Goal: Information Seeking & Learning: Compare options

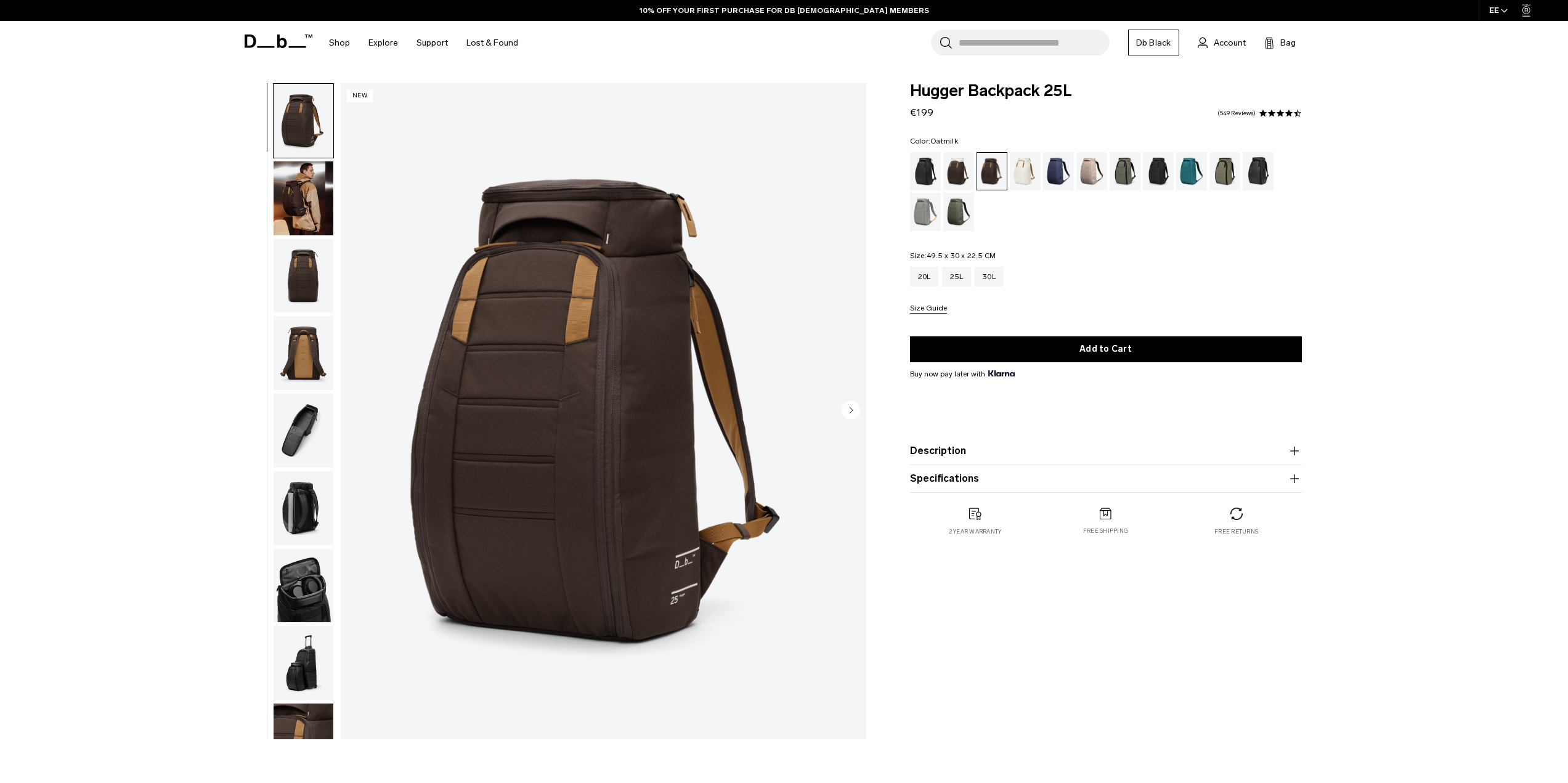
click at [1020, 172] on div "Oatmilk" at bounding box center [1025, 171] width 31 height 38
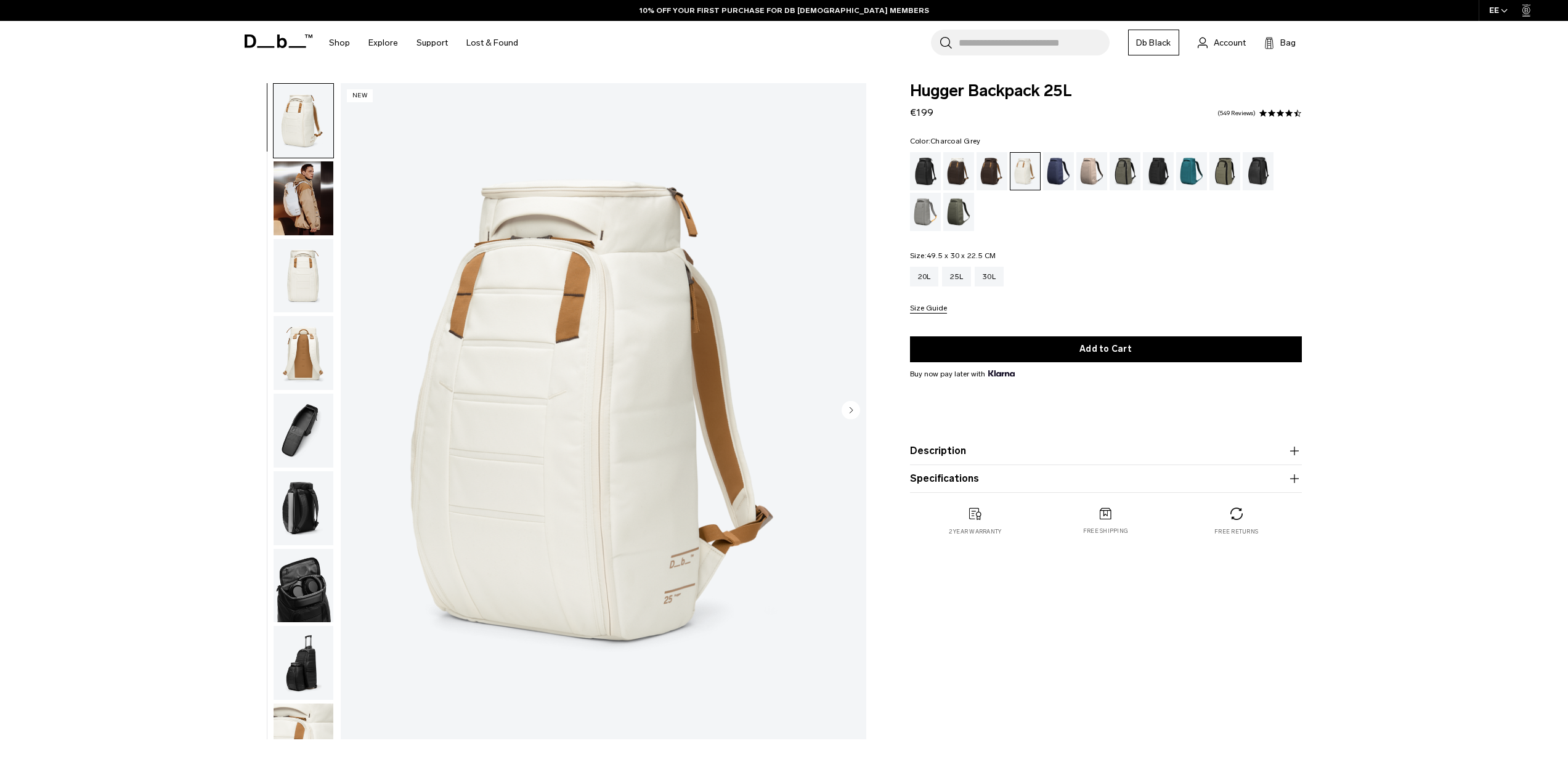
click at [1150, 171] on div "Charcoal Grey" at bounding box center [1158, 171] width 31 height 38
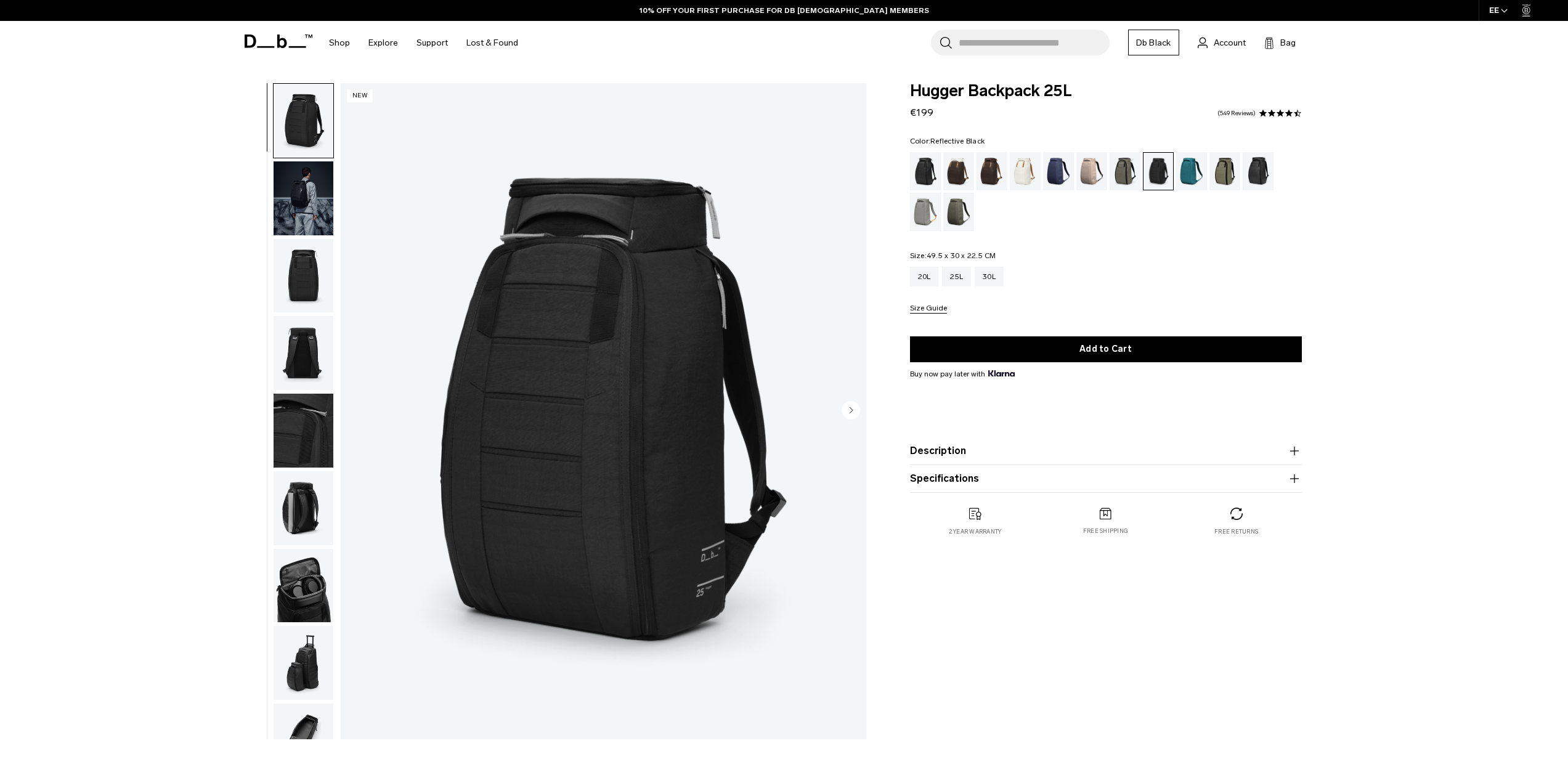
click at [1261, 175] on div "Reflective Black" at bounding box center [1258, 171] width 31 height 38
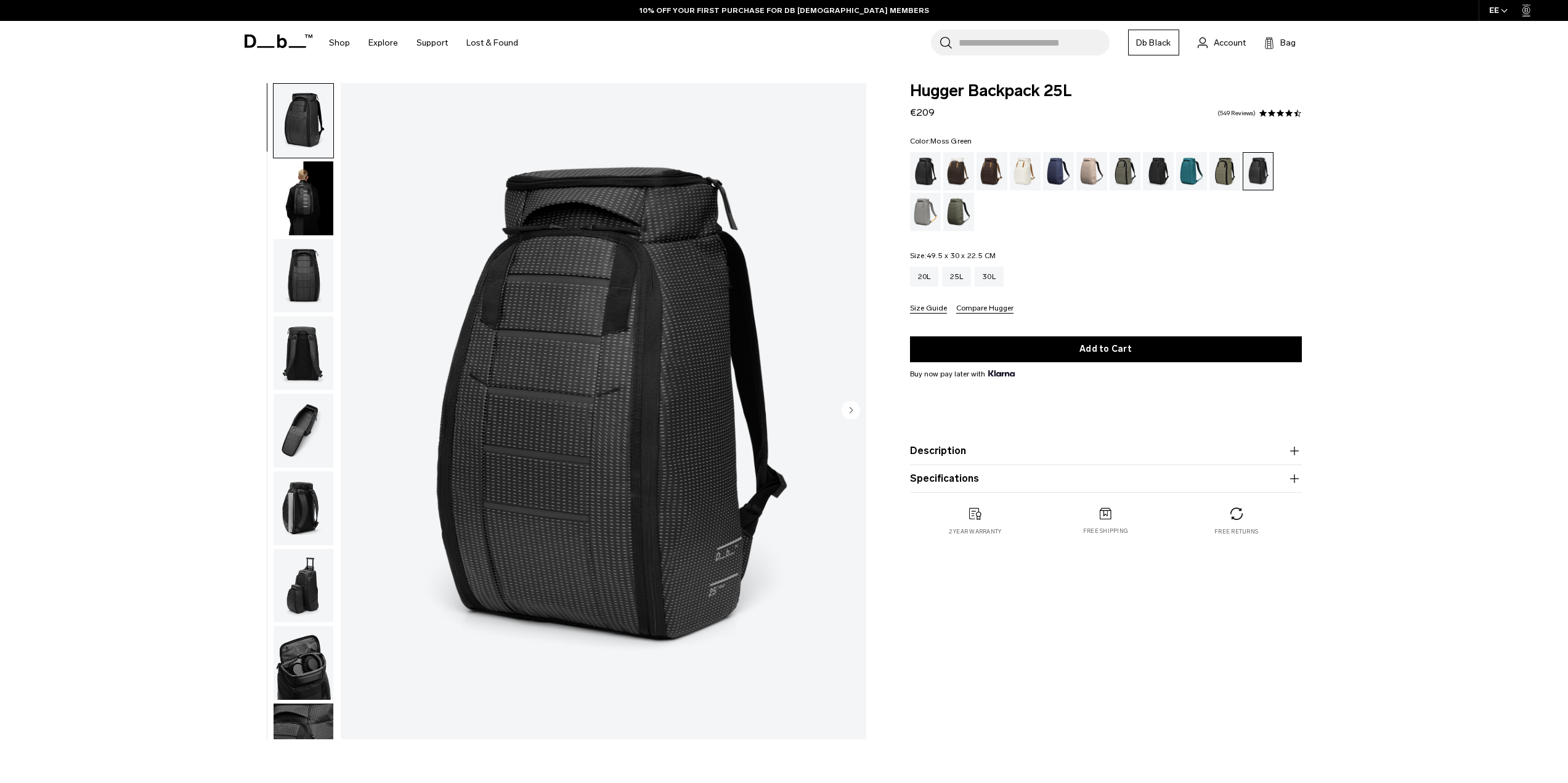
click at [950, 208] on div "Moss Green" at bounding box center [958, 212] width 31 height 38
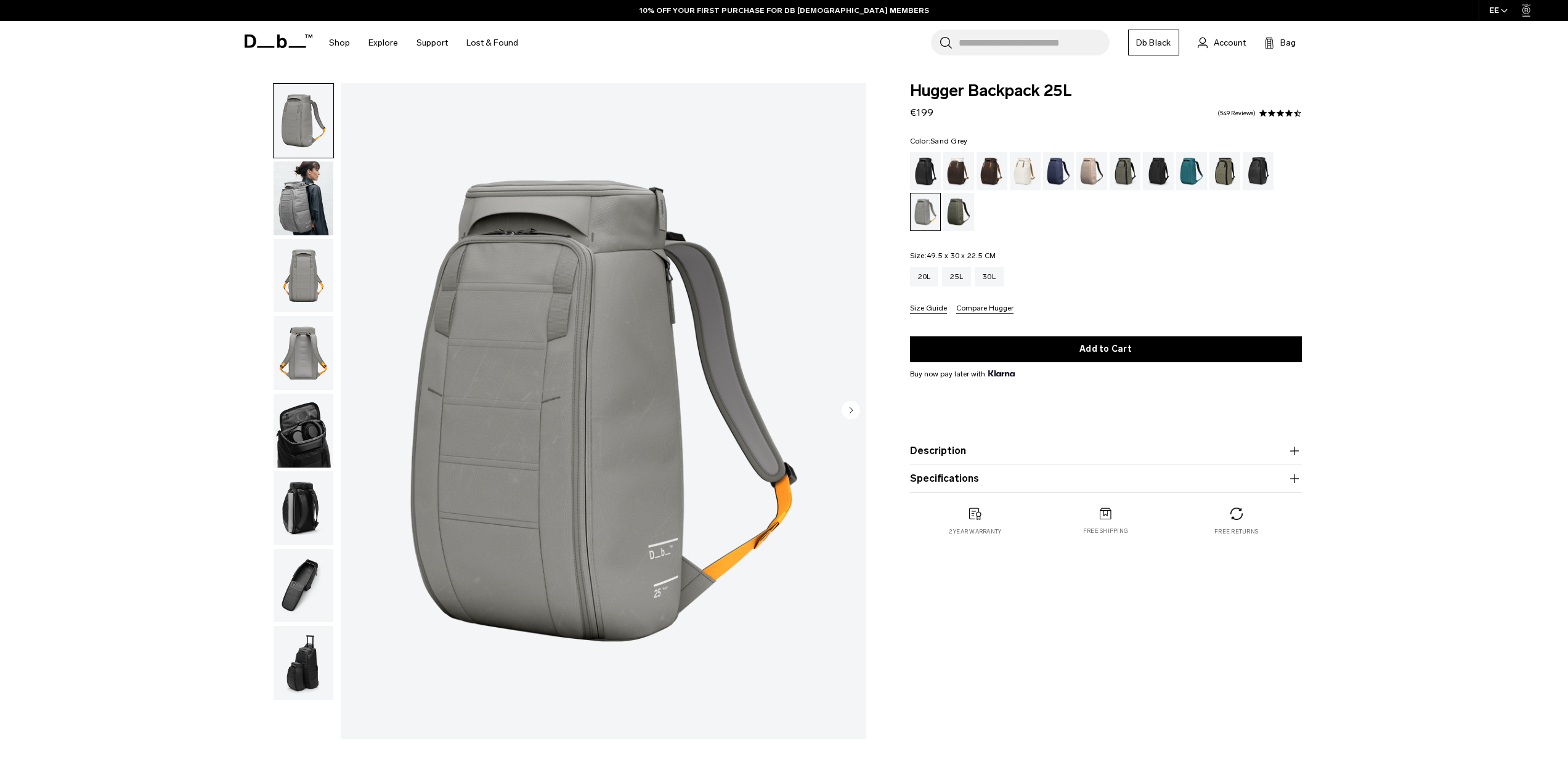
click at [284, 207] on img "button" at bounding box center [303, 198] width 59 height 74
